Goal: Check status: Check status

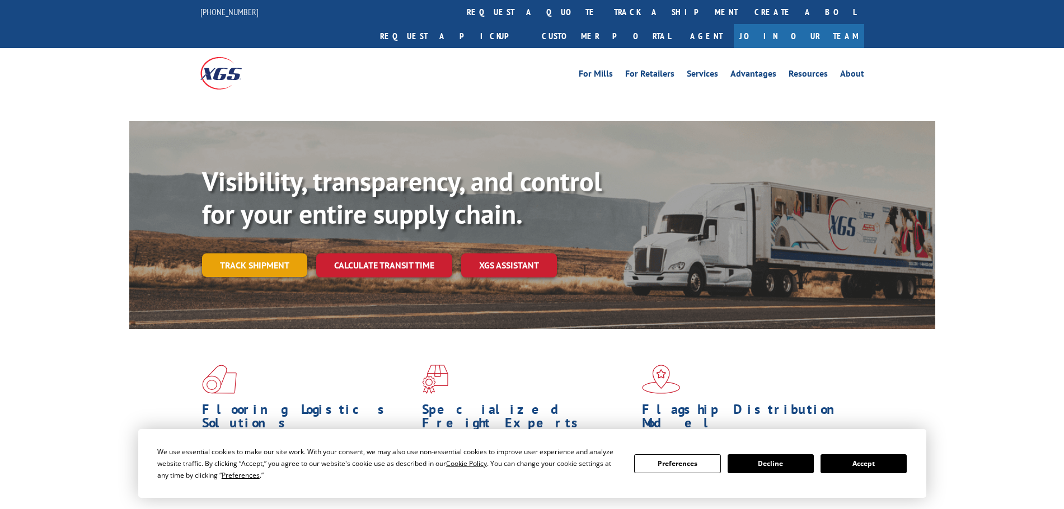
click at [230, 254] on link "Track shipment" at bounding box center [254, 266] width 105 height 24
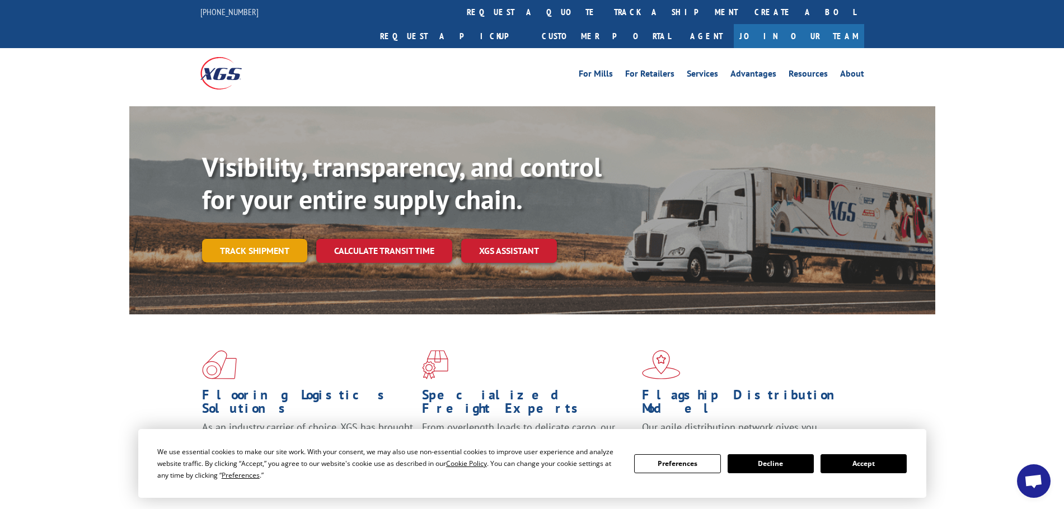
click at [256, 239] on link "Track shipment" at bounding box center [254, 251] width 105 height 24
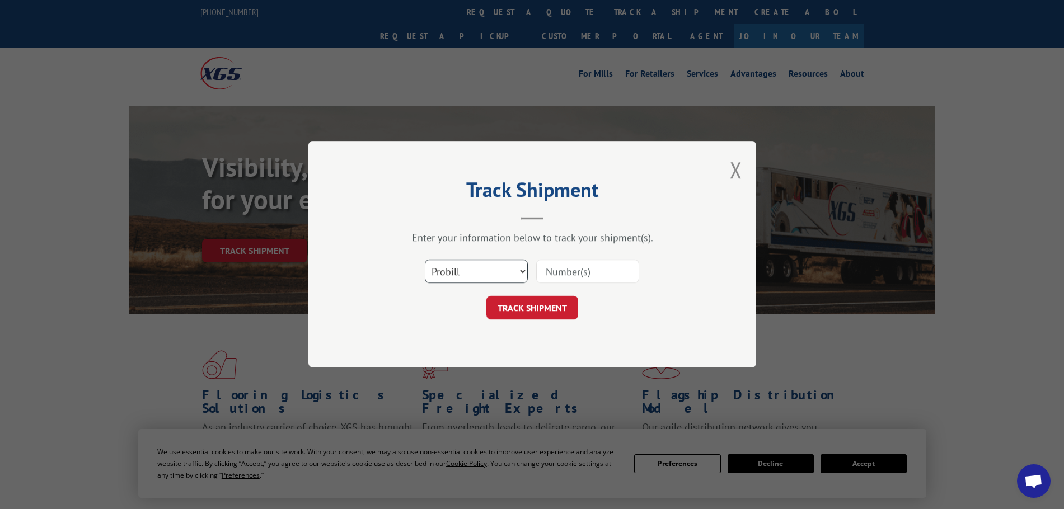
click at [485, 276] on select "Select category... Probill BOL PO" at bounding box center [476, 272] width 103 height 24
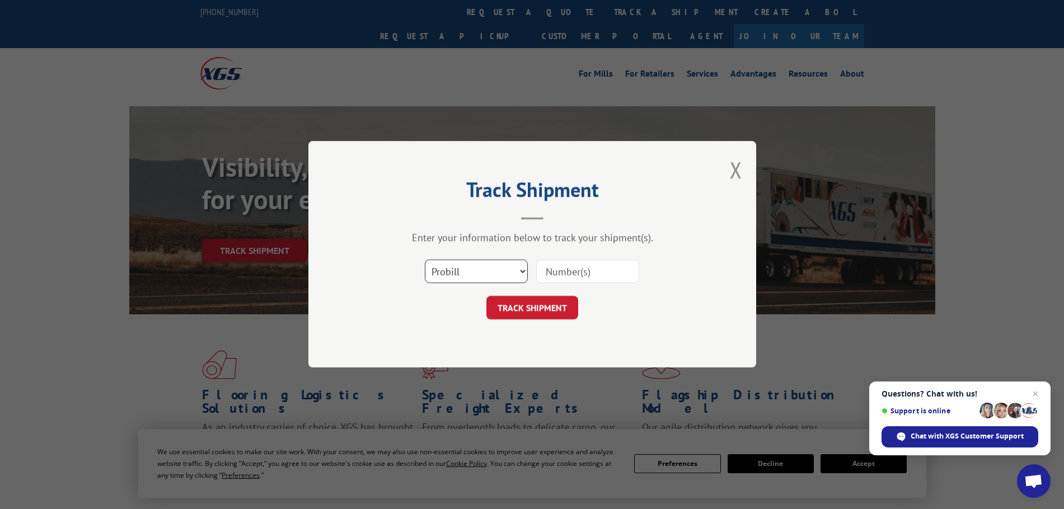
select select "po"
click at [425, 260] on select "Select category... Probill BOL PO" at bounding box center [476, 272] width 103 height 24
paste input "17604602"
type input "17604602"
click at [553, 311] on button "TRACK SHIPMENT" at bounding box center [532, 309] width 92 height 24
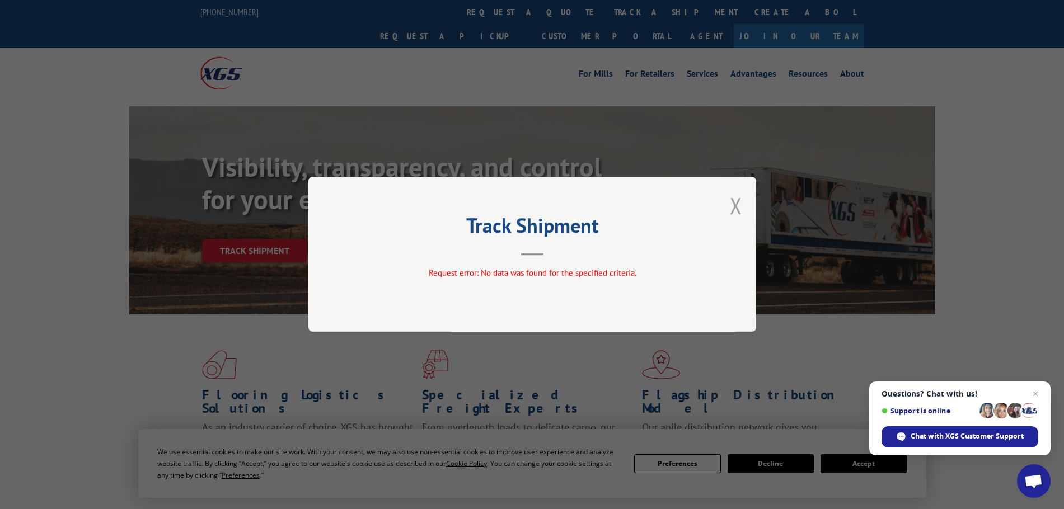
click at [737, 205] on button "Close modal" at bounding box center [736, 206] width 12 height 30
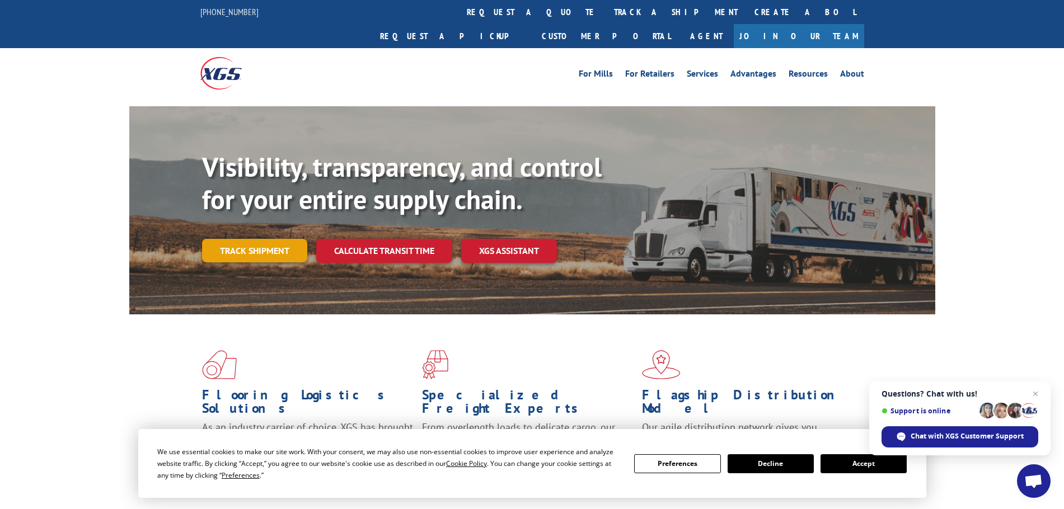
click at [276, 239] on link "Track shipment" at bounding box center [254, 251] width 105 height 24
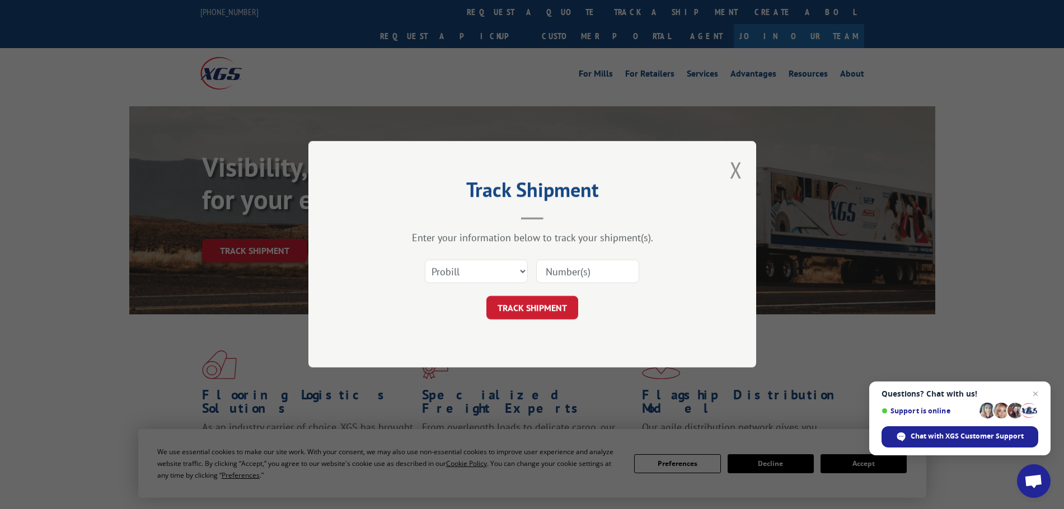
paste input "17604602"
type input "17604602"
click at [520, 317] on button "TRACK SHIPMENT" at bounding box center [532, 309] width 92 height 24
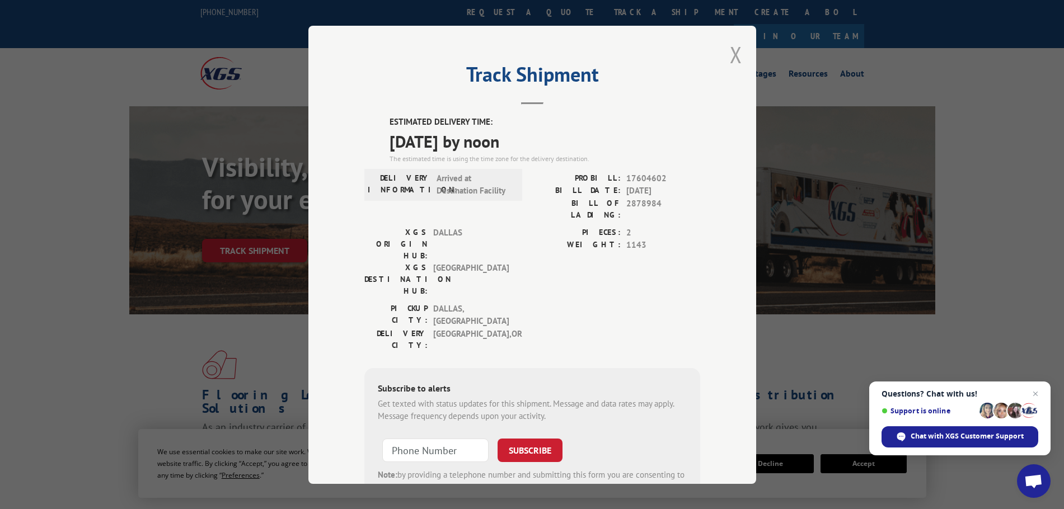
click at [730, 52] on button "Close modal" at bounding box center [736, 55] width 12 height 30
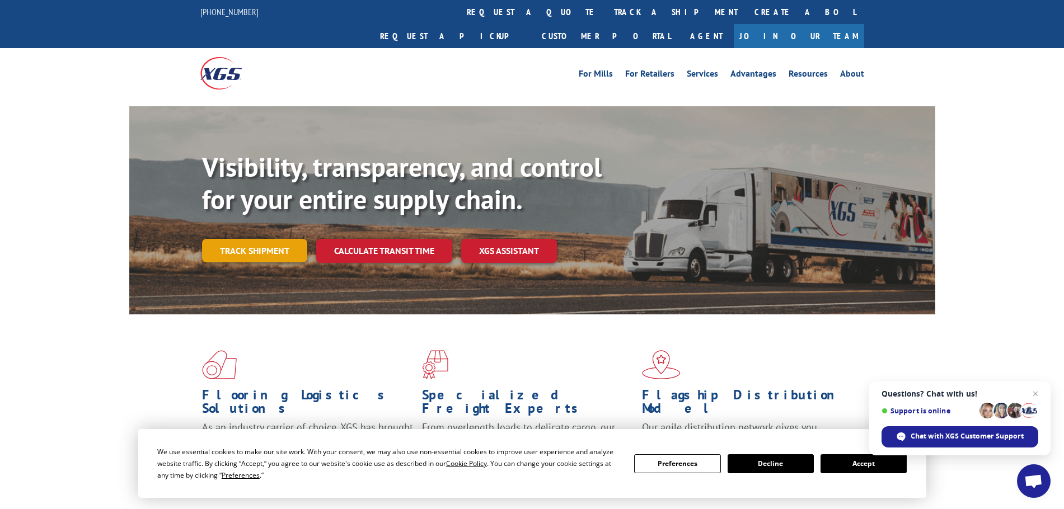
click at [246, 239] on link "Track shipment" at bounding box center [254, 251] width 105 height 24
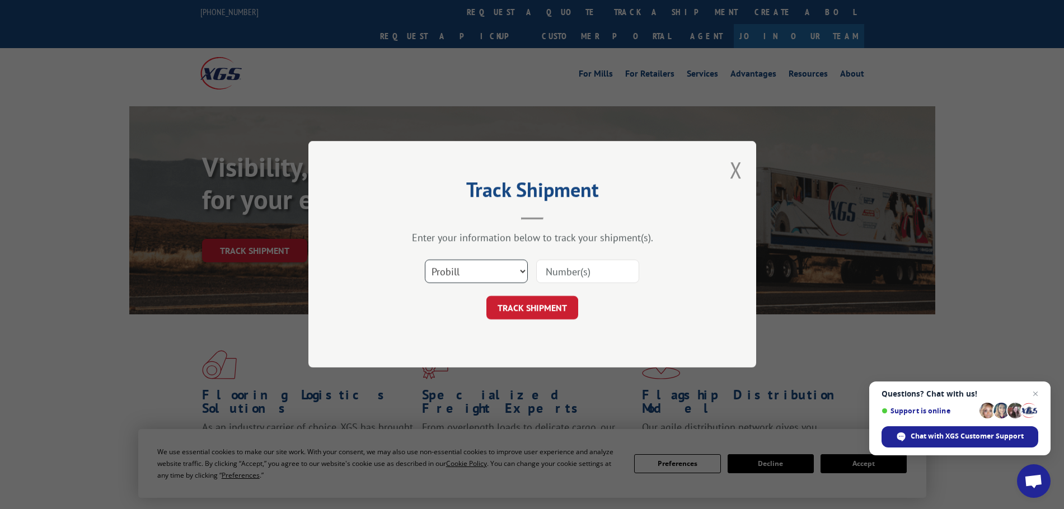
click at [468, 271] on select "Select category... Probill BOL PO" at bounding box center [476, 272] width 103 height 24
select select "bol"
click at [425, 260] on select "Select category... Probill BOL PO" at bounding box center [476, 272] width 103 height 24
paste input "07332592705504699"
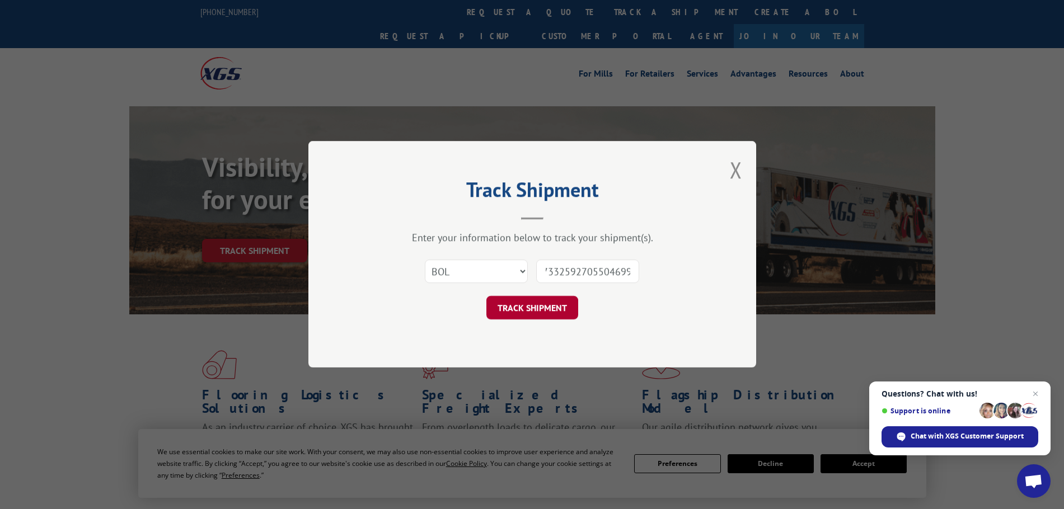
type input "07332592705504699"
click at [547, 304] on button "TRACK SHIPMENT" at bounding box center [532, 309] width 92 height 24
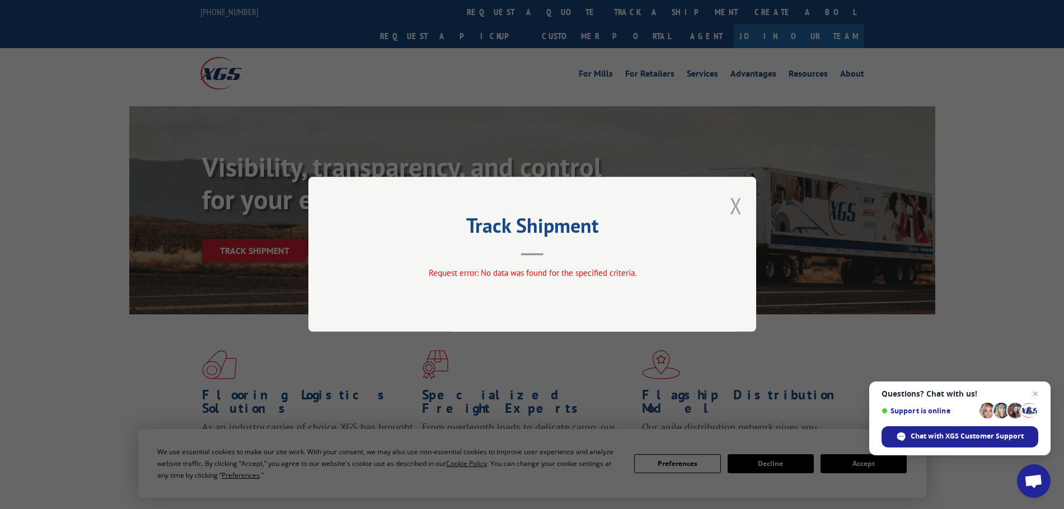
click at [731, 211] on button "Close modal" at bounding box center [736, 206] width 12 height 30
